Goal: Find specific page/section: Find specific page/section

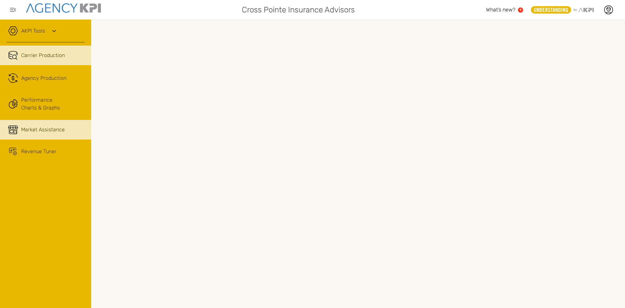
click at [33, 130] on span "Market Assistance" at bounding box center [43, 130] width 44 height 8
